Goal: Task Accomplishment & Management: Manage account settings

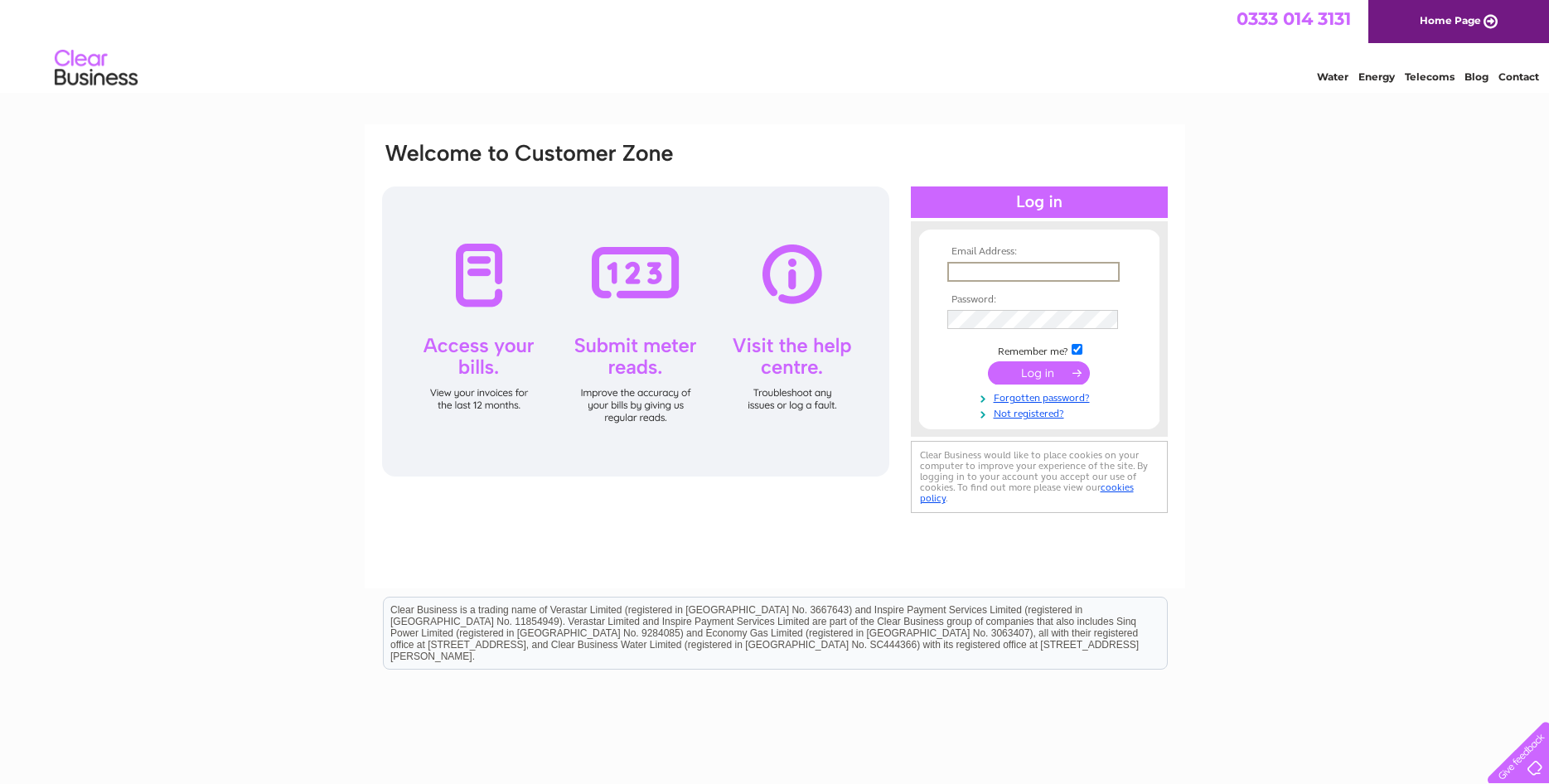
click at [980, 274] on input "text" at bounding box center [1034, 271] width 173 height 20
type input "c"
type input "m"
type input "cinderfordsoldiersandsailors@outlook.com"
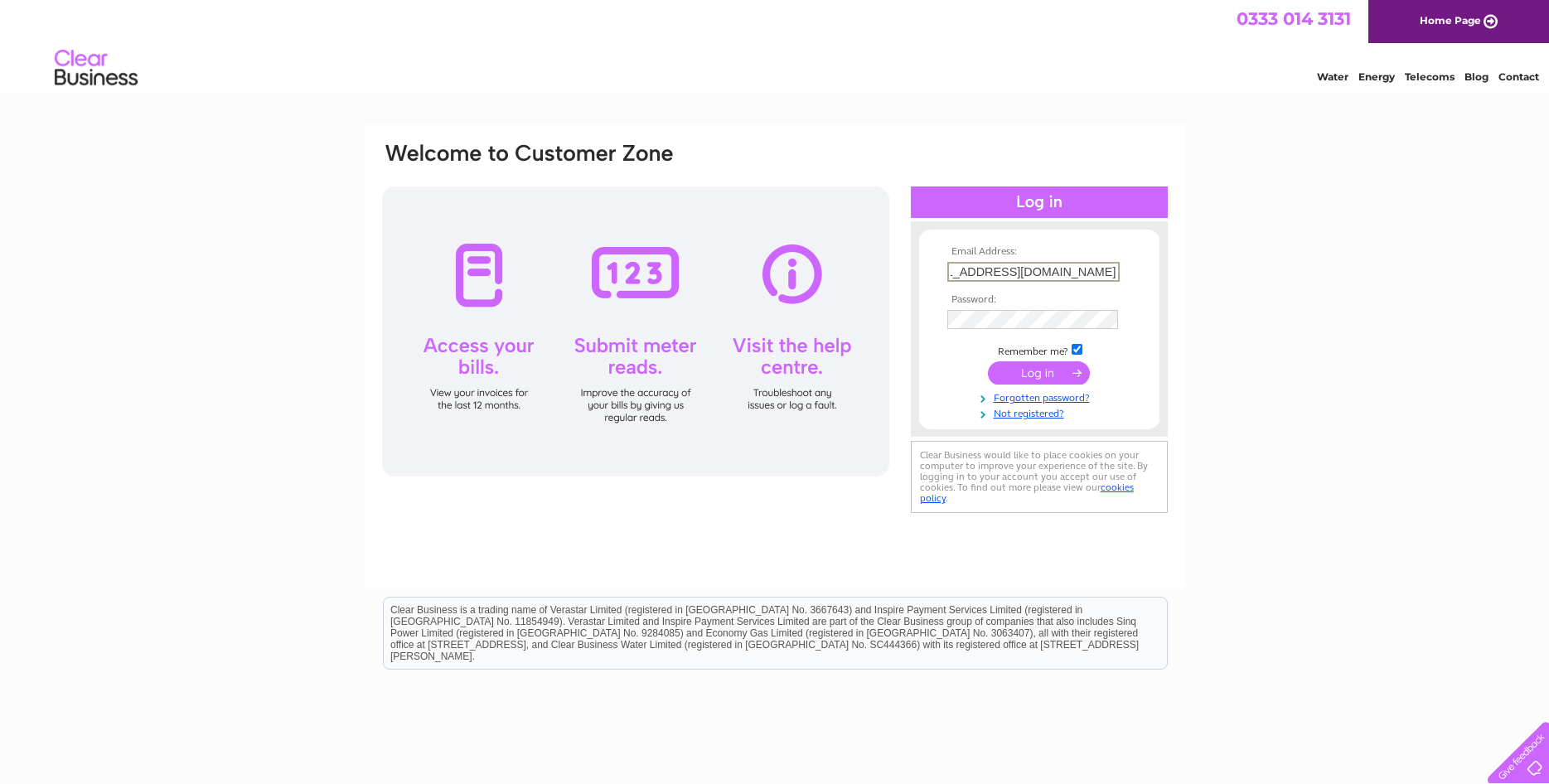
click at [988, 361] on input "submit" at bounding box center [1039, 372] width 102 height 23
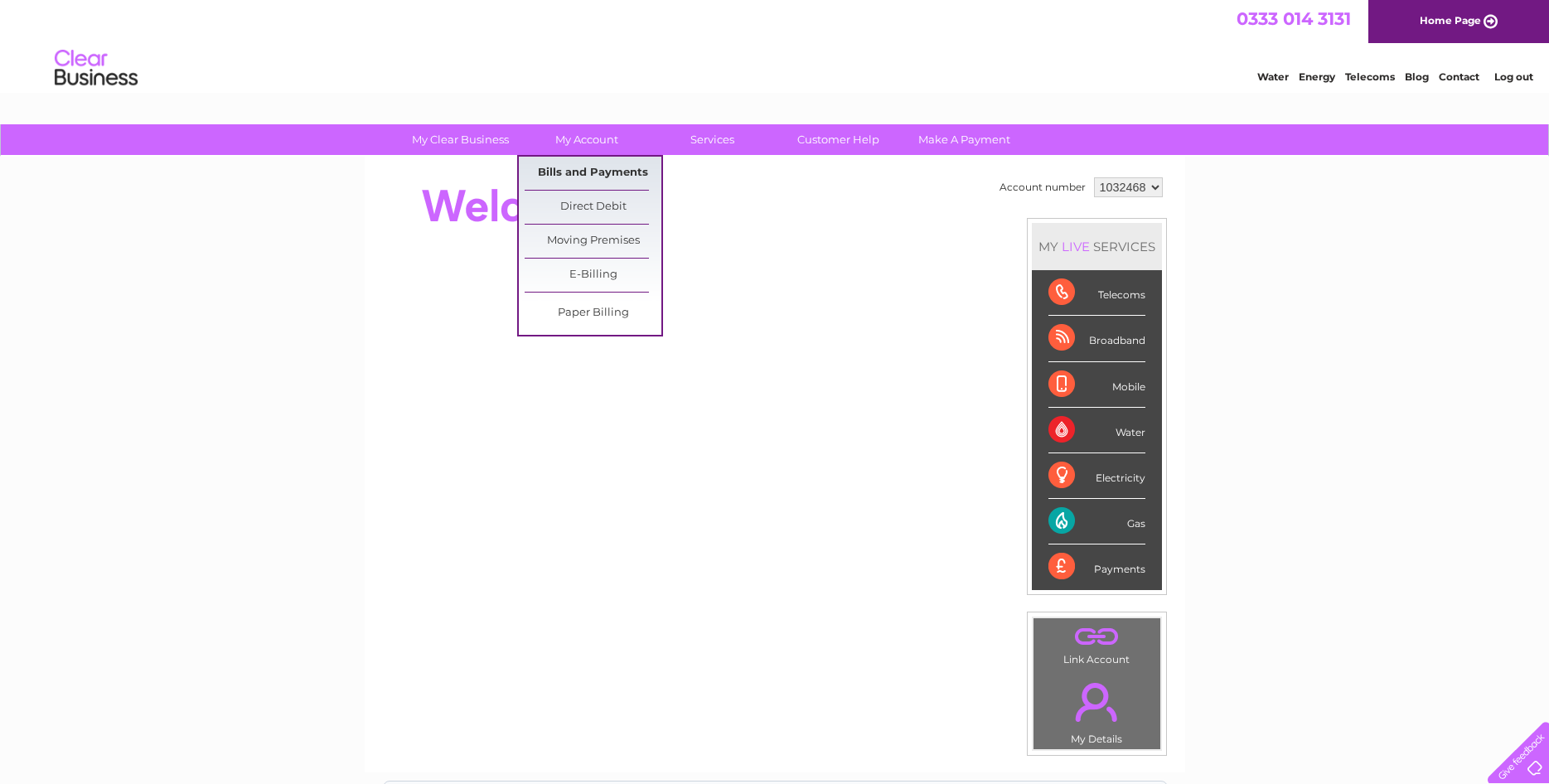
click at [569, 166] on link "Bills and Payments" at bounding box center [593, 173] width 136 height 33
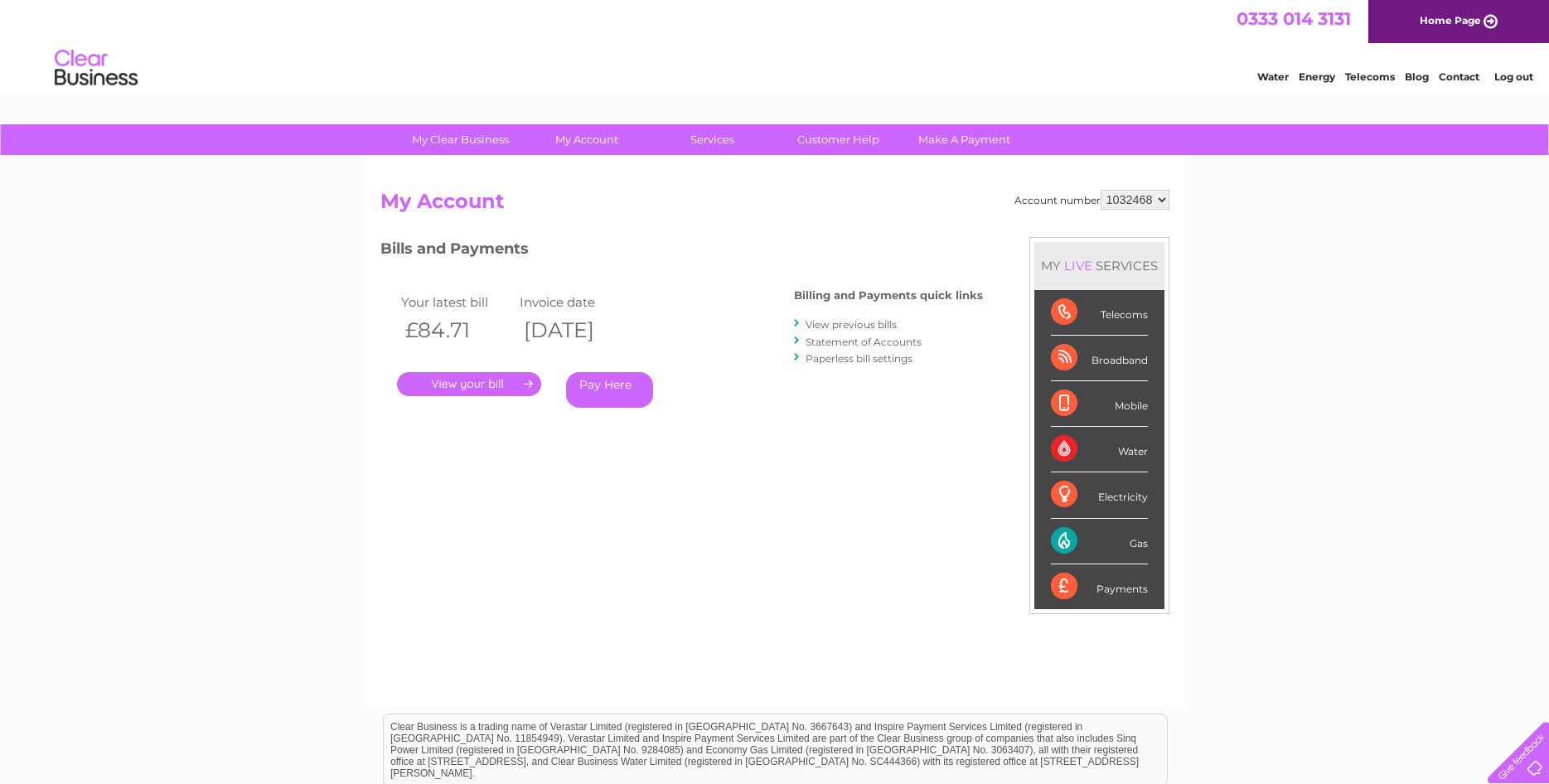
click at [479, 379] on link "." at bounding box center [469, 384] width 144 height 24
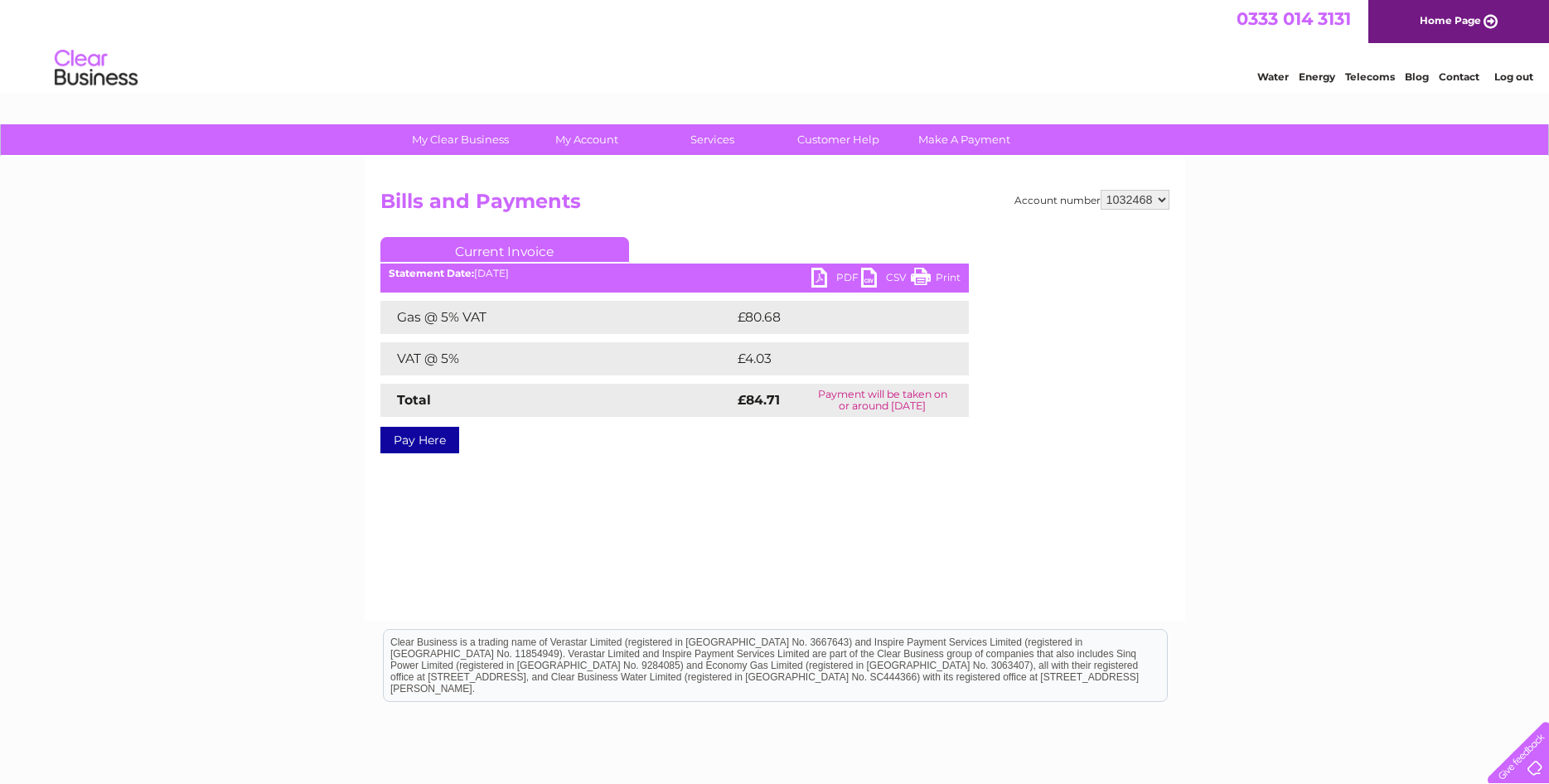
click at [823, 281] on link "PDF" at bounding box center [836, 280] width 50 height 24
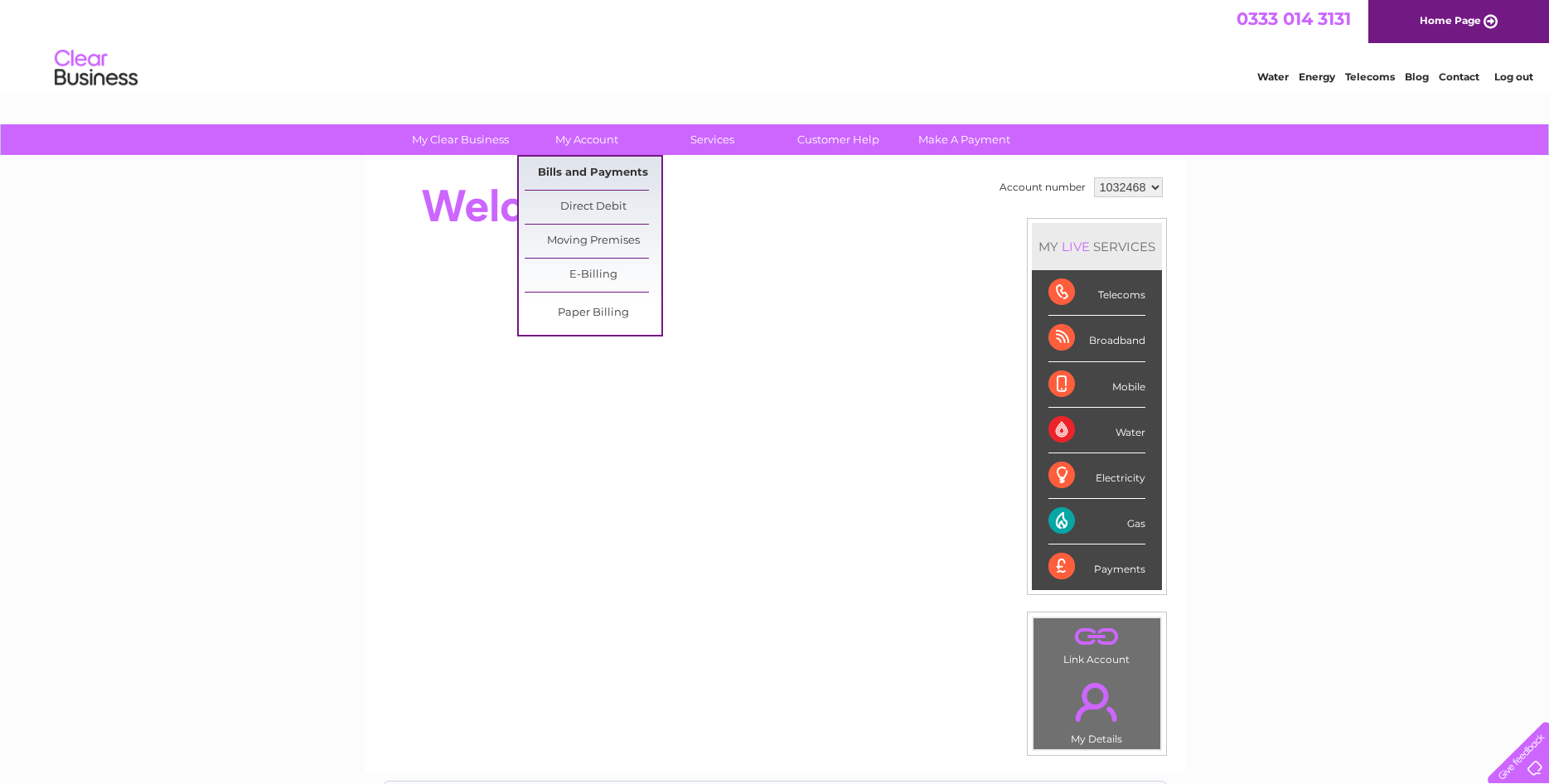
click at [572, 172] on link "Bills and Payments" at bounding box center [593, 173] width 136 height 33
